Goal: Transaction & Acquisition: Purchase product/service

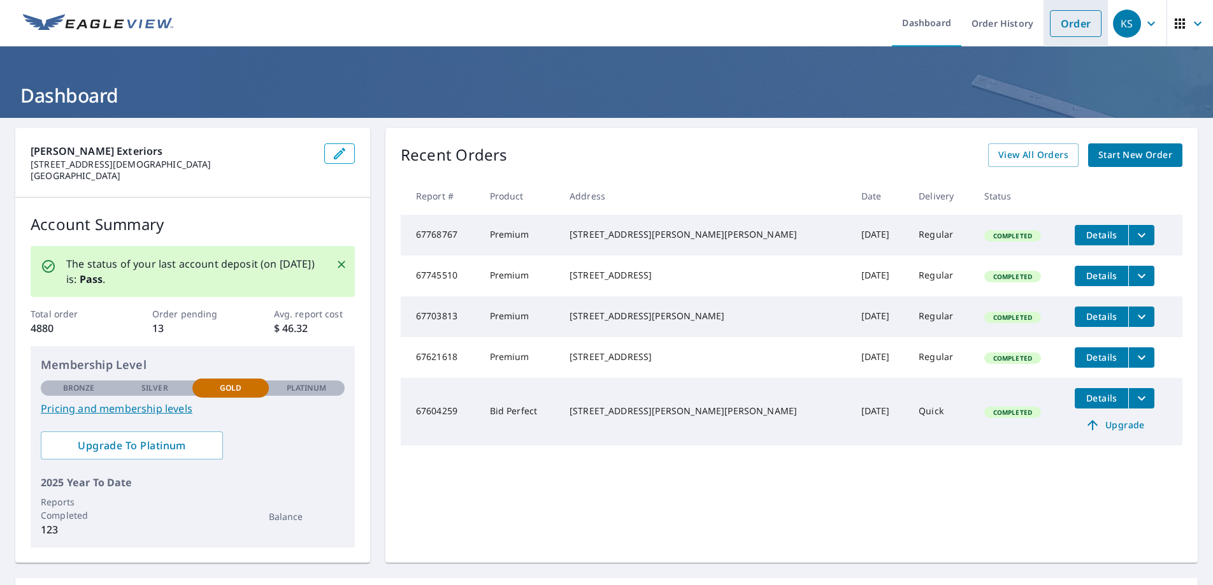
click at [1054, 21] on link "Order" at bounding box center [1076, 23] width 52 height 27
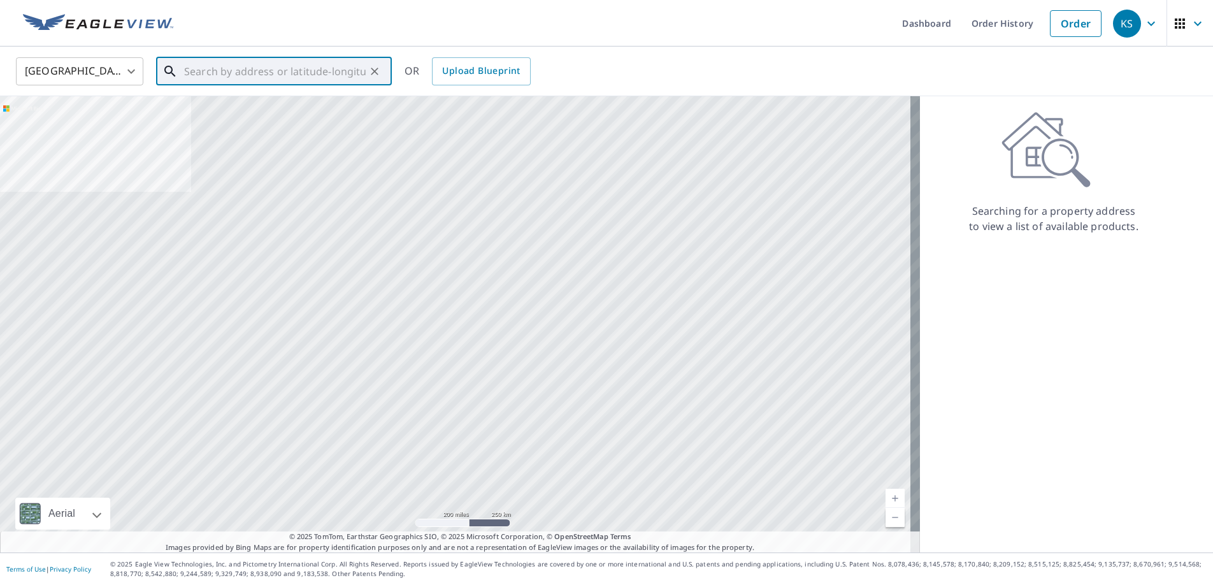
click at [299, 68] on input "text" at bounding box center [275, 72] width 182 height 36
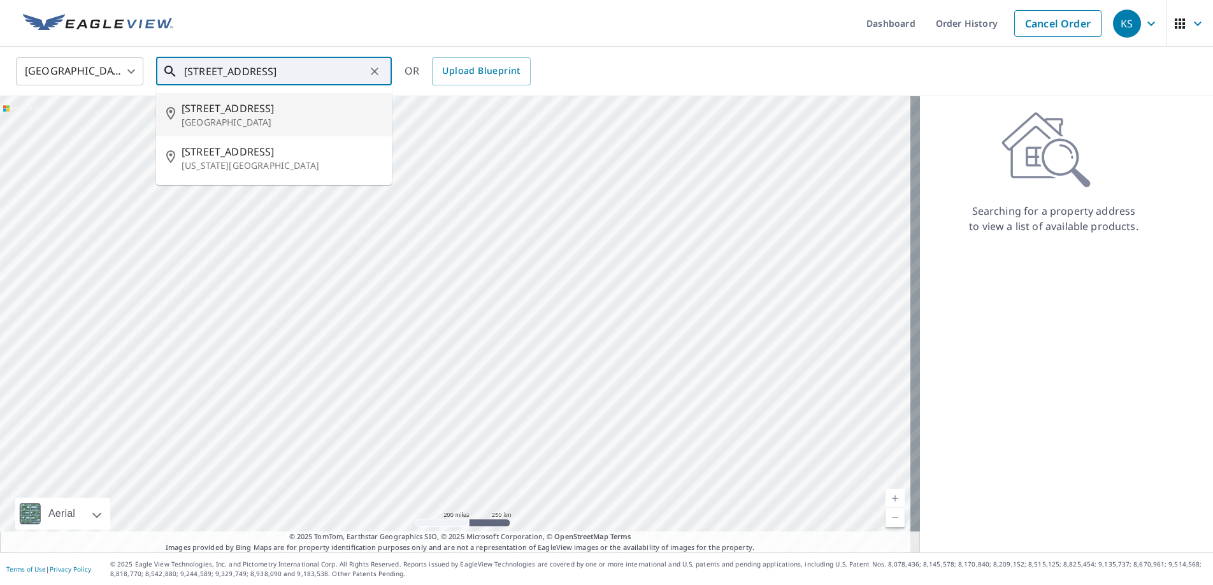
click at [234, 113] on span "[STREET_ADDRESS]" at bounding box center [282, 108] width 200 height 15
type input "[STREET_ADDRESS]"
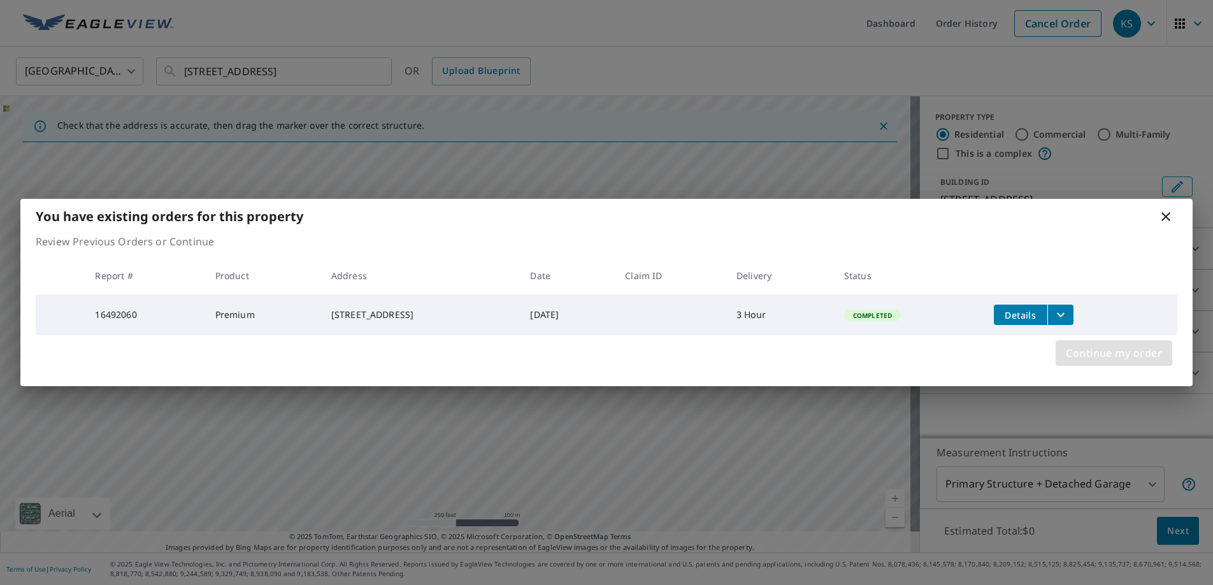
click at [1093, 359] on span "Continue my order" at bounding box center [1114, 353] width 96 height 18
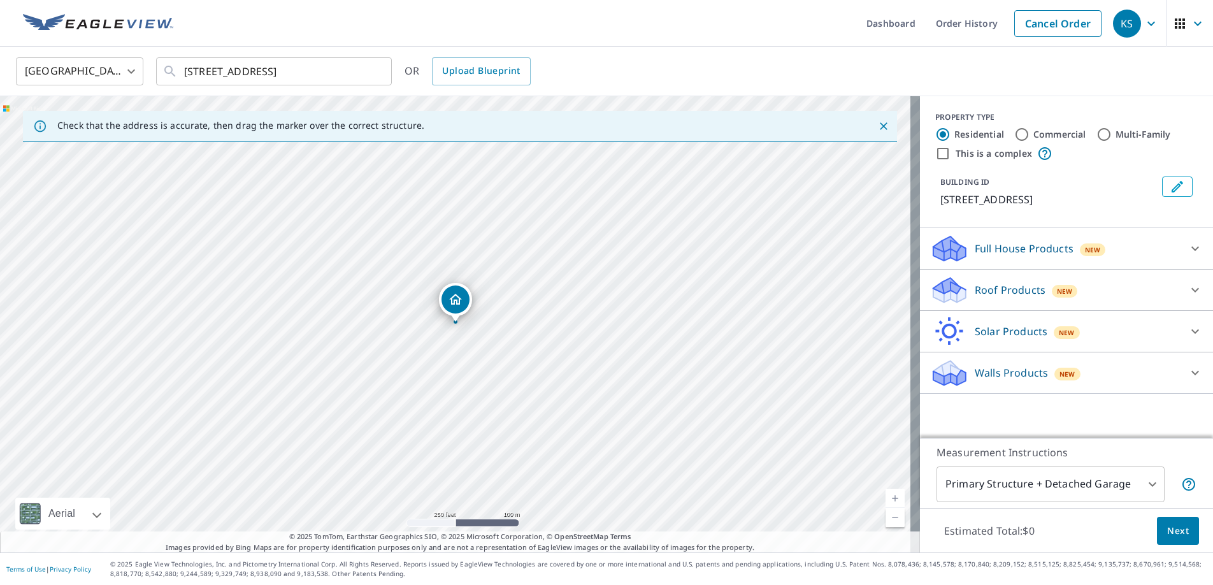
click at [955, 289] on icon at bounding box center [950, 294] width 33 height 15
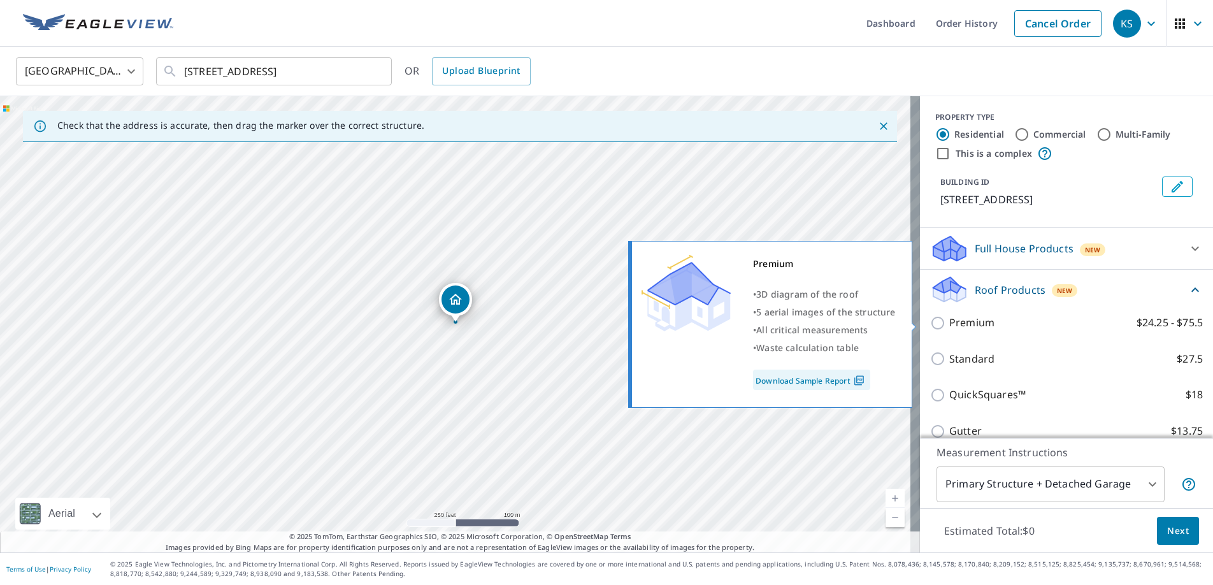
click at [950, 321] on p "Premium" at bounding box center [972, 323] width 45 height 16
click at [940, 321] on input "Premium $24.25 - $75.5" at bounding box center [939, 322] width 19 height 15
checkbox input "true"
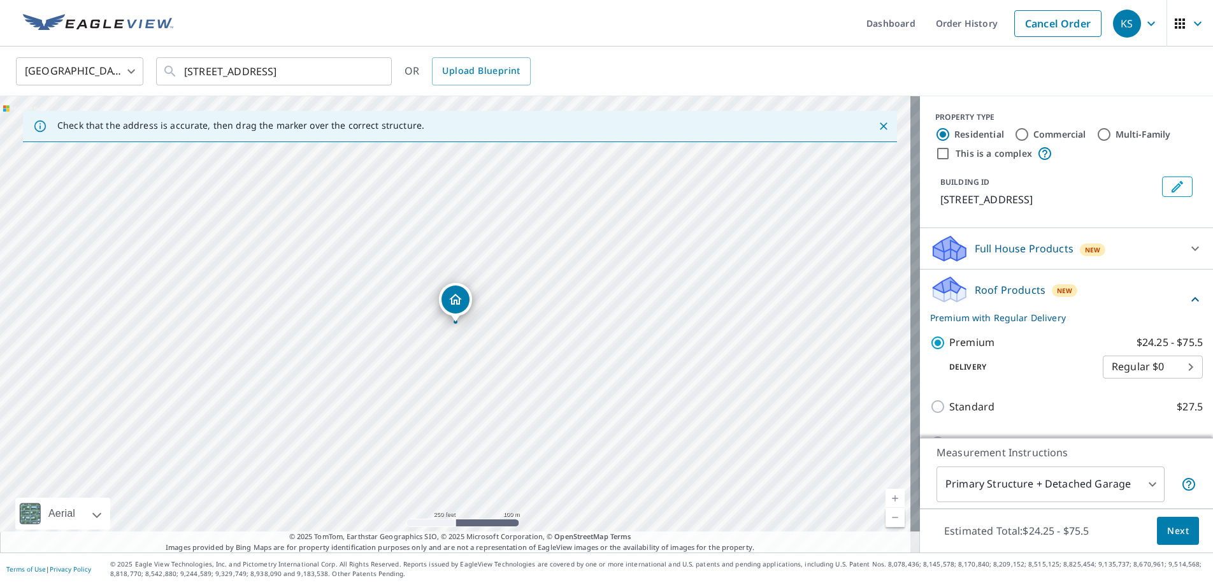
click at [1167, 528] on span "Next" at bounding box center [1178, 531] width 22 height 16
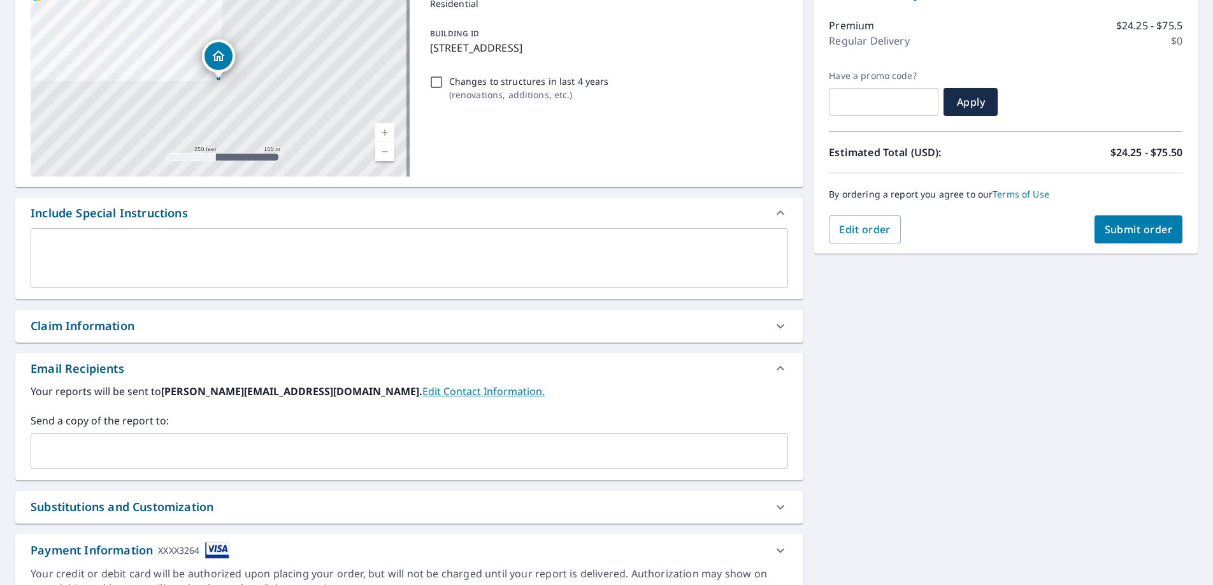
scroll to position [154, 0]
click at [196, 318] on div "Claim Information" at bounding box center [398, 325] width 735 height 17
checkbox input "true"
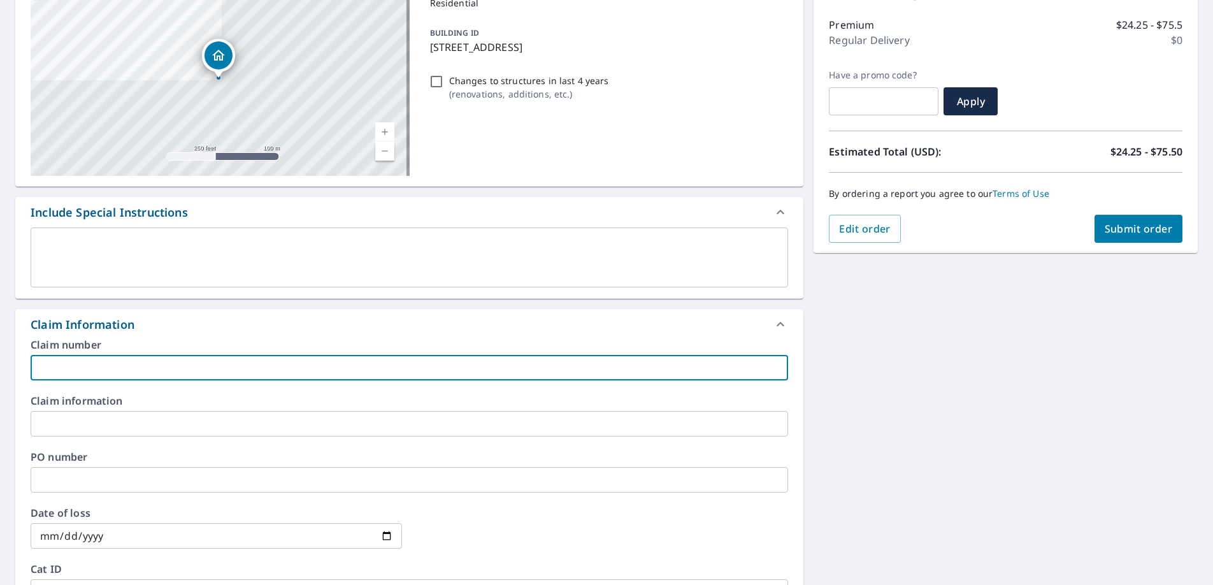
click at [138, 362] on input "text" at bounding box center [410, 367] width 758 height 25
type input "[PERSON_NAME]"
click at [1114, 225] on span "Submit order" at bounding box center [1139, 229] width 68 height 14
checkbox input "true"
